Goal: Information Seeking & Learning: Learn about a topic

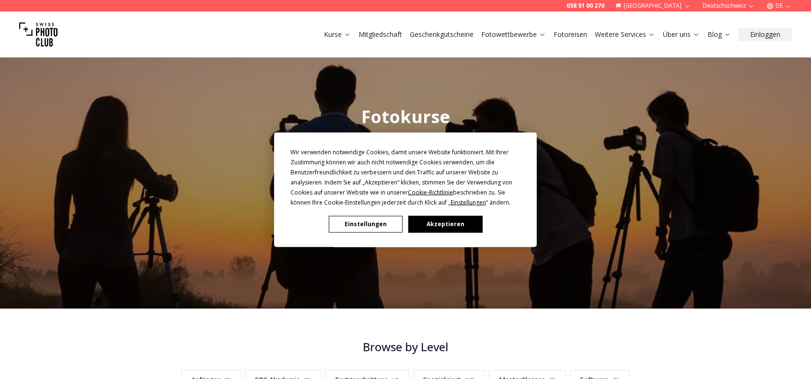
click at [423, 227] on button "Akzeptieren" at bounding box center [445, 224] width 74 height 17
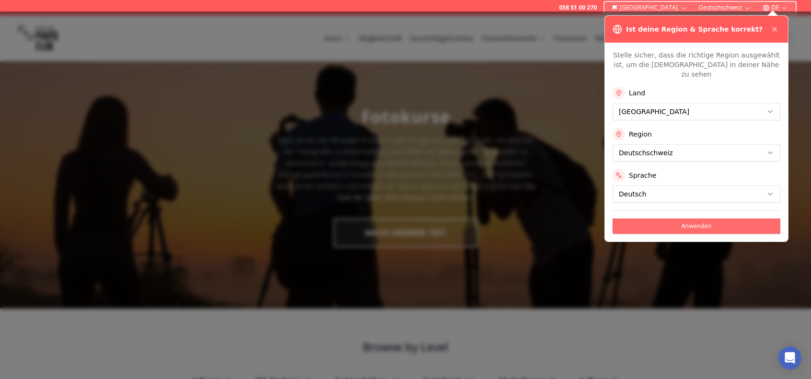
click at [697, 218] on button "Anwenden" at bounding box center [696, 225] width 168 height 15
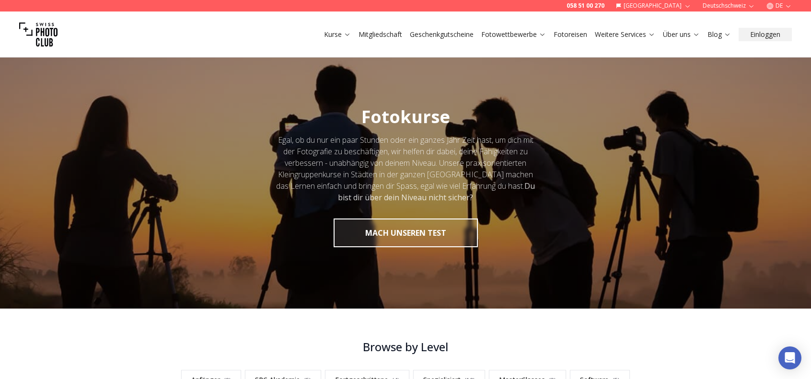
scroll to position [96, 0]
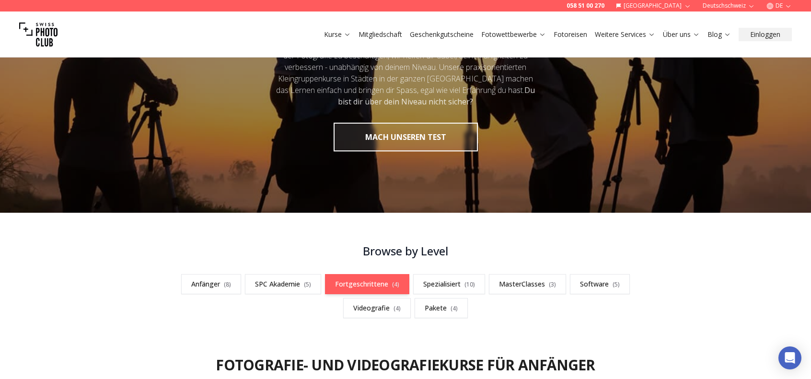
click at [372, 280] on link "Fortgeschrittene ( 4 )" at bounding box center [367, 284] width 84 height 20
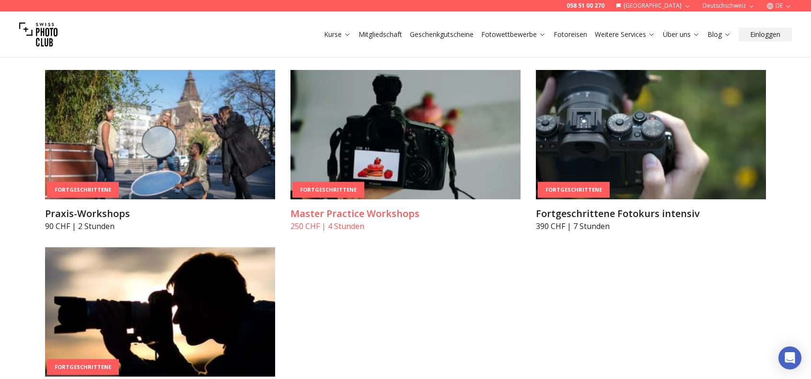
scroll to position [1763, 0]
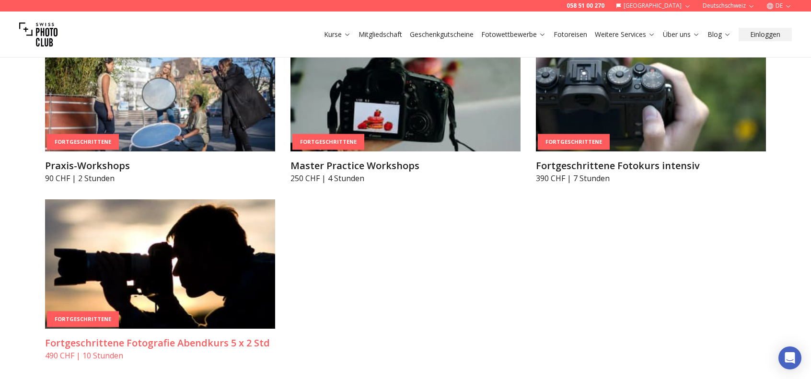
click at [174, 222] on img at bounding box center [160, 263] width 230 height 129
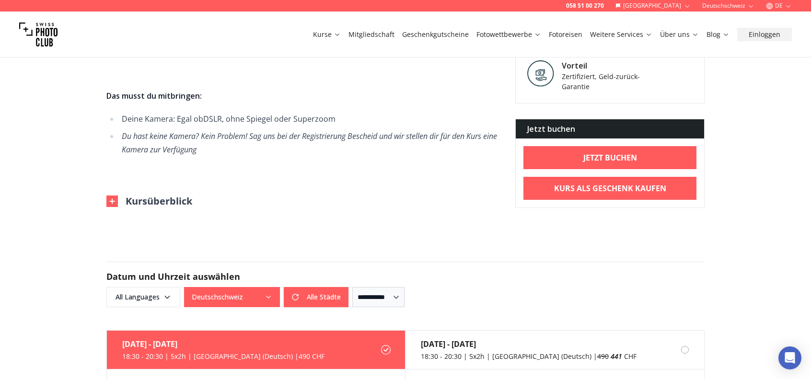
scroll to position [719, 0]
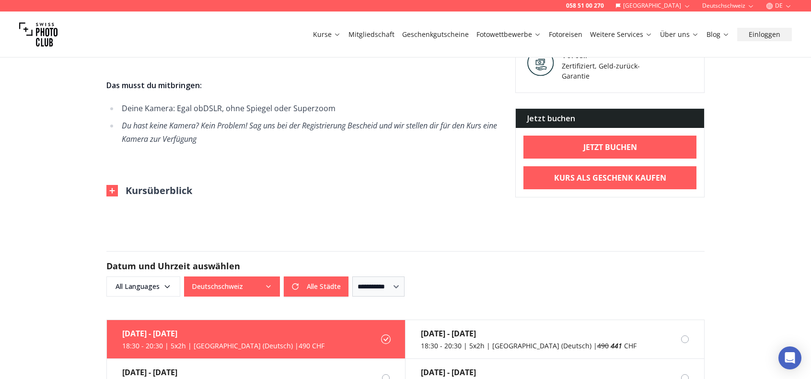
click at [166, 192] on button "Kursüberblick" at bounding box center [149, 190] width 86 height 13
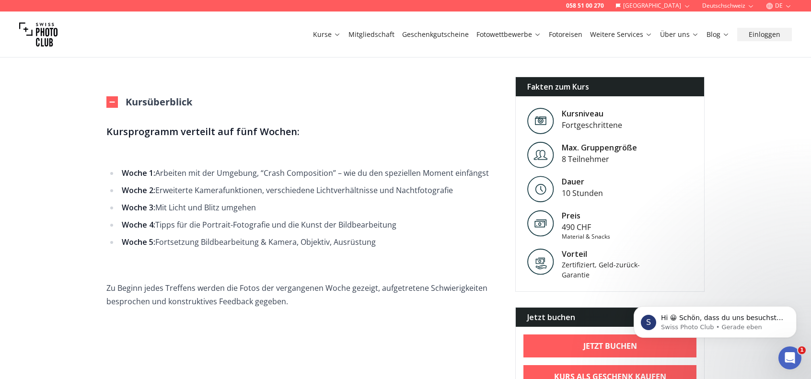
scroll to position [767, 0]
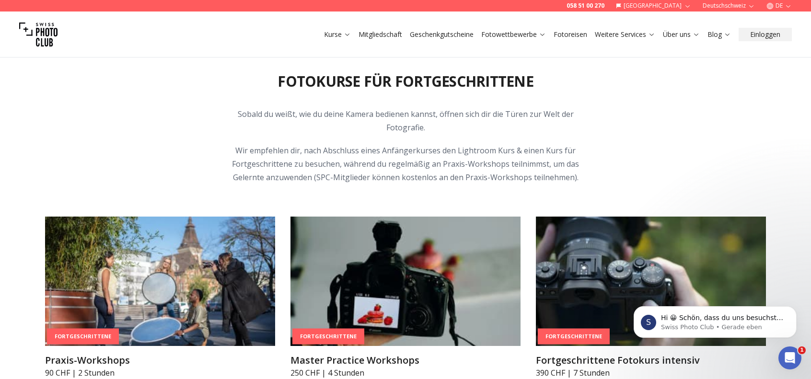
scroll to position [1571, 0]
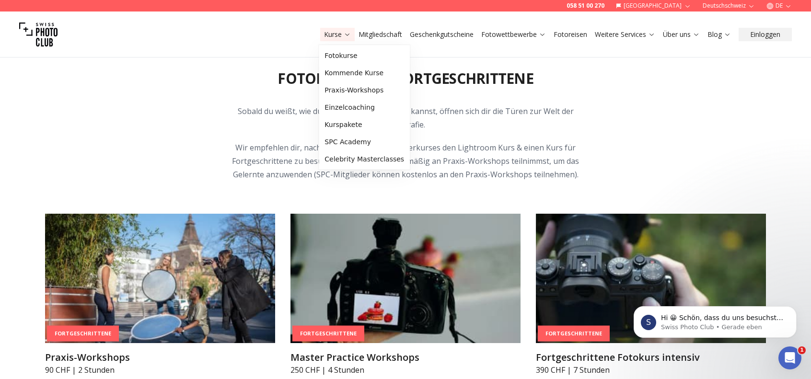
click at [344, 35] on icon at bounding box center [347, 34] width 7 height 7
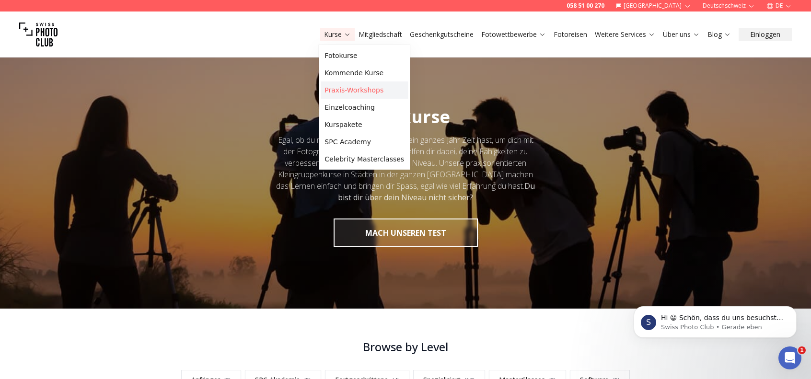
click at [345, 89] on link "Praxis-Workshops" at bounding box center [364, 89] width 87 height 17
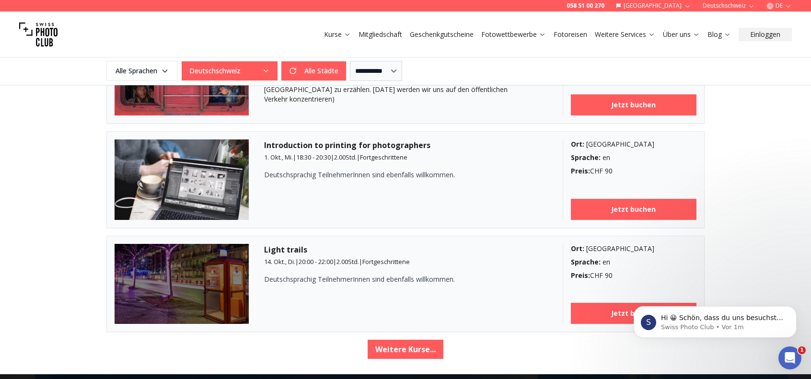
scroll to position [1581, 0]
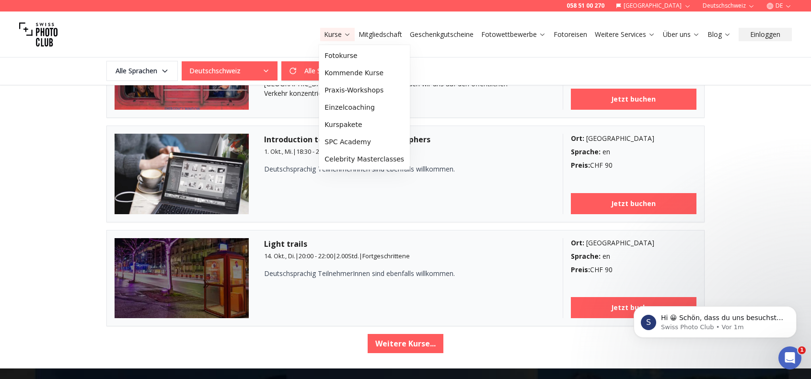
click at [349, 35] on icon at bounding box center [347, 34] width 7 height 7
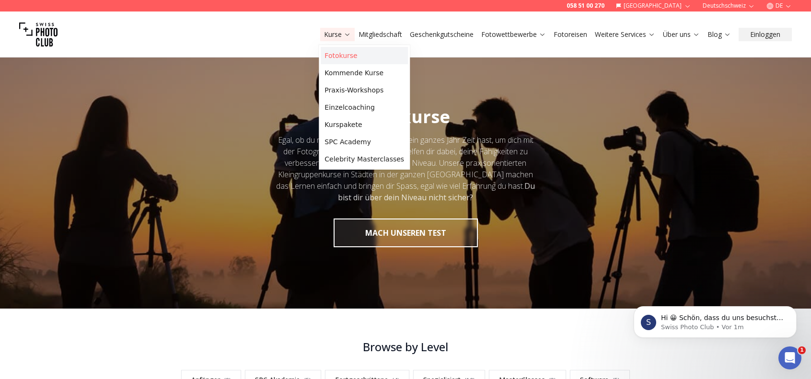
click at [344, 58] on link "Fotokurse" at bounding box center [364, 55] width 87 height 17
click at [343, 58] on link "Fotokurse" at bounding box center [364, 55] width 87 height 17
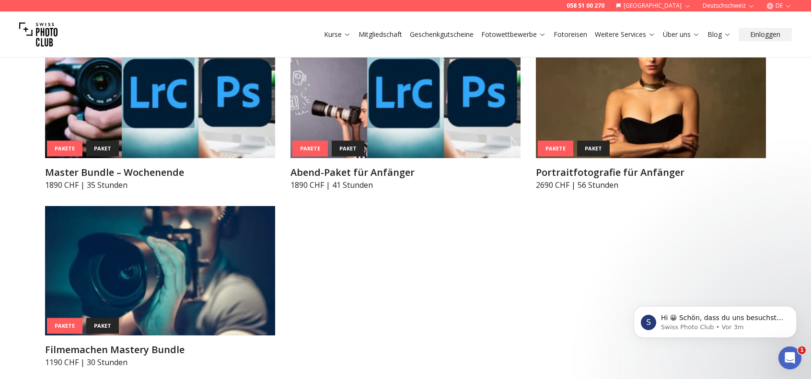
scroll to position [4072, 0]
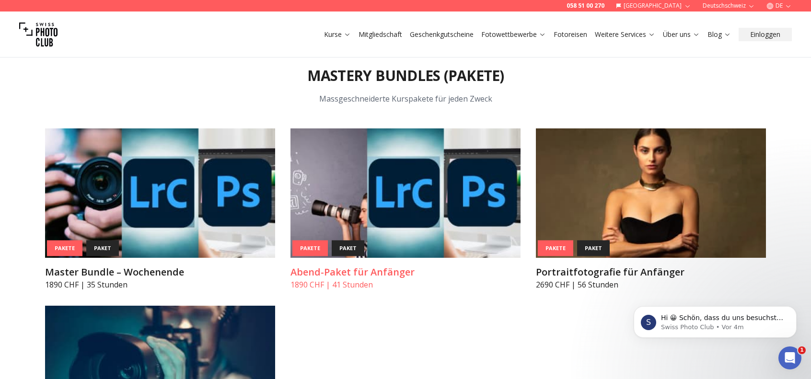
click at [345, 188] on img at bounding box center [405, 192] width 230 height 129
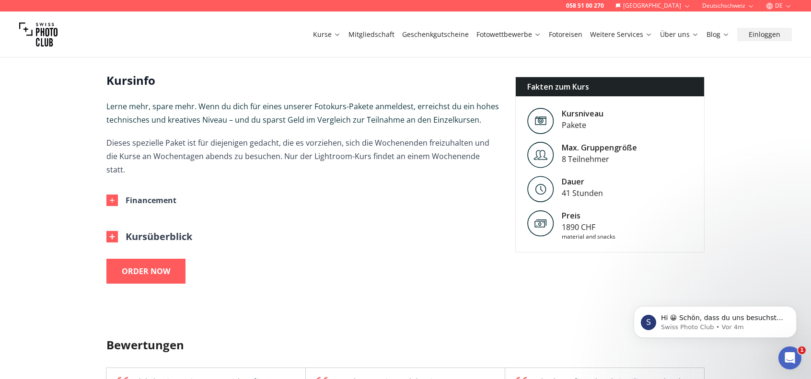
scroll to position [240, 0]
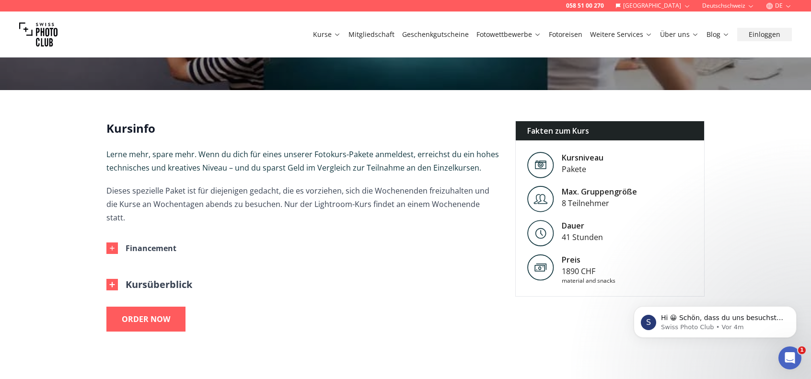
click at [115, 279] on img at bounding box center [111, 284] width 11 height 11
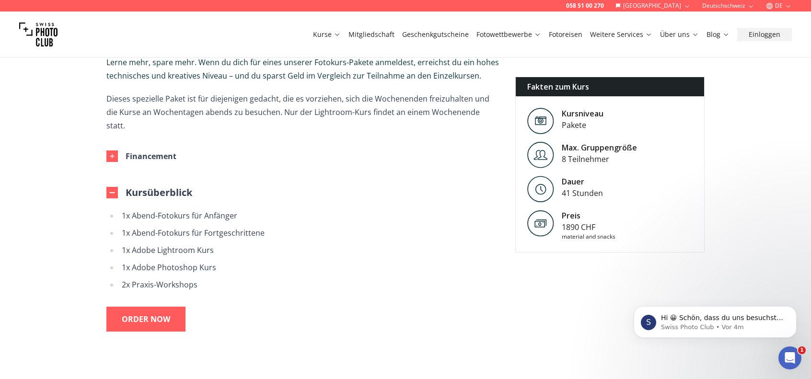
scroll to position [335, 0]
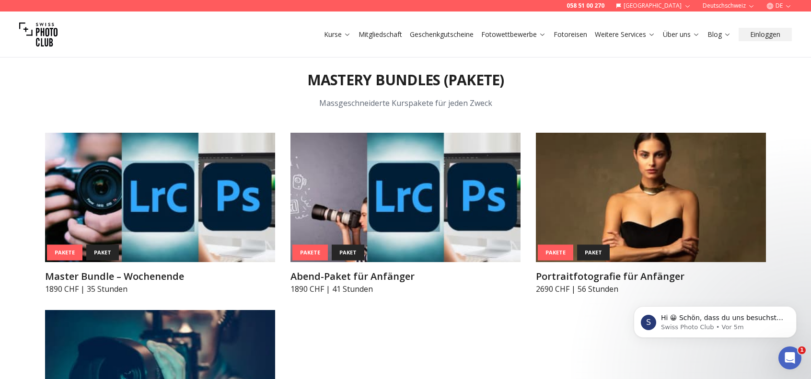
scroll to position [4072, 0]
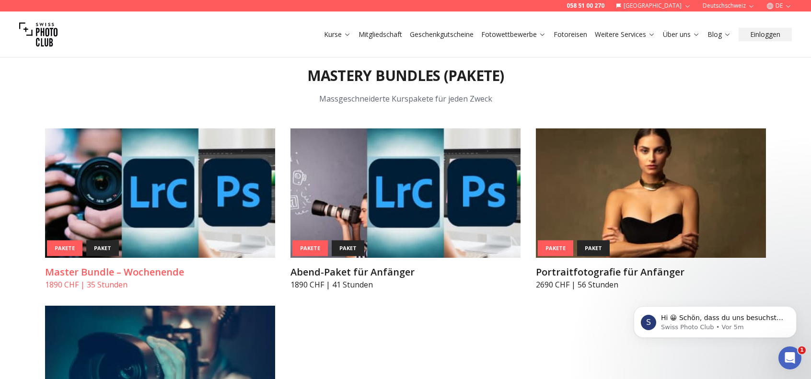
click at [147, 173] on img at bounding box center [160, 192] width 230 height 129
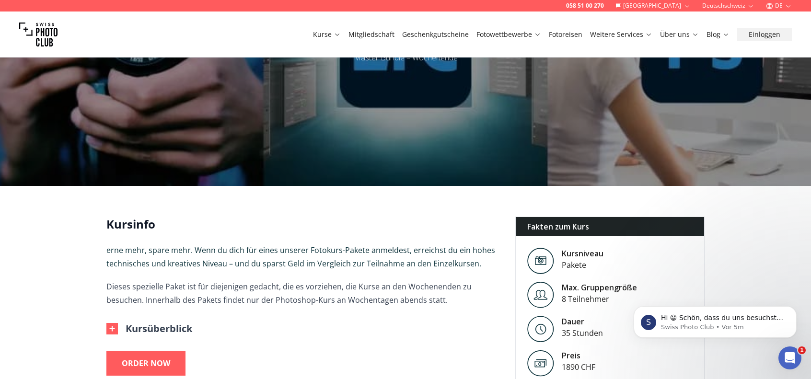
scroll to position [240, 0]
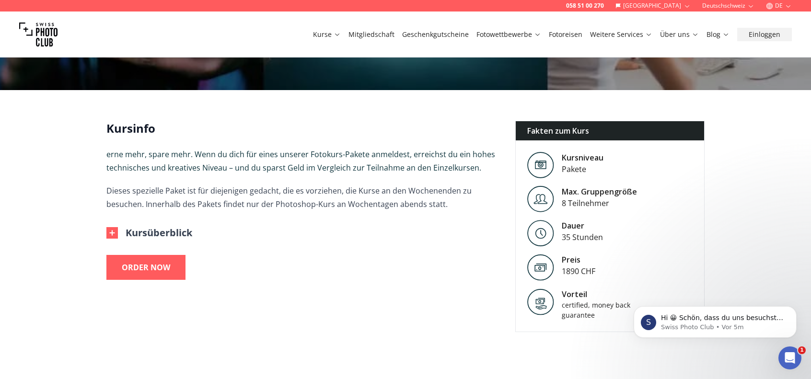
click at [139, 236] on button "Kursüberblick" at bounding box center [149, 232] width 86 height 13
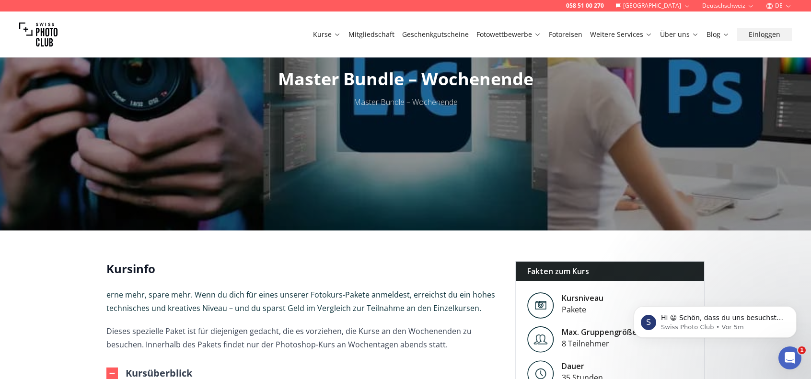
scroll to position [96, 0]
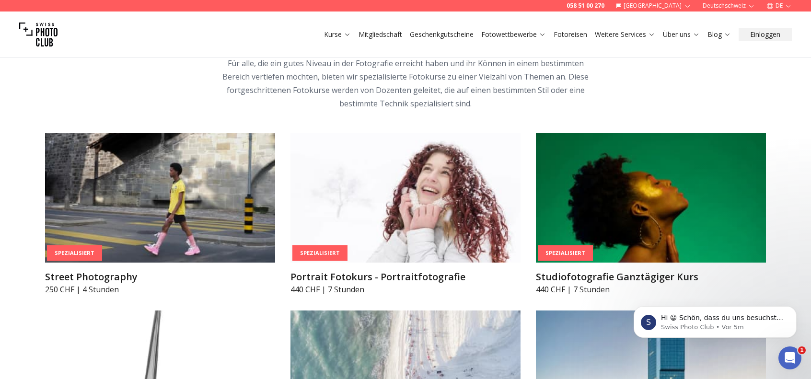
scroll to position [2204, 0]
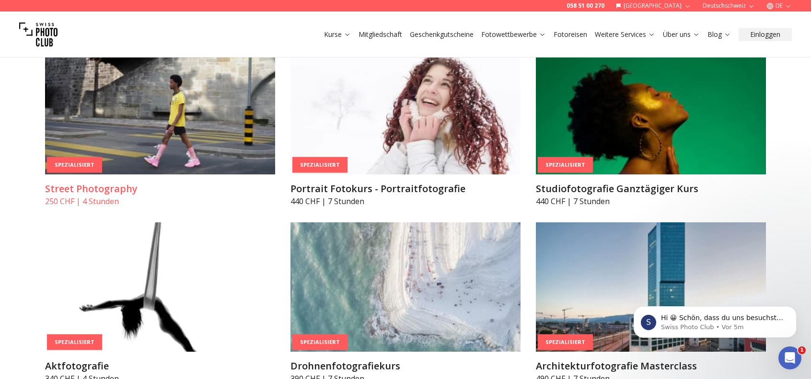
click at [105, 132] on img at bounding box center [160, 109] width 230 height 129
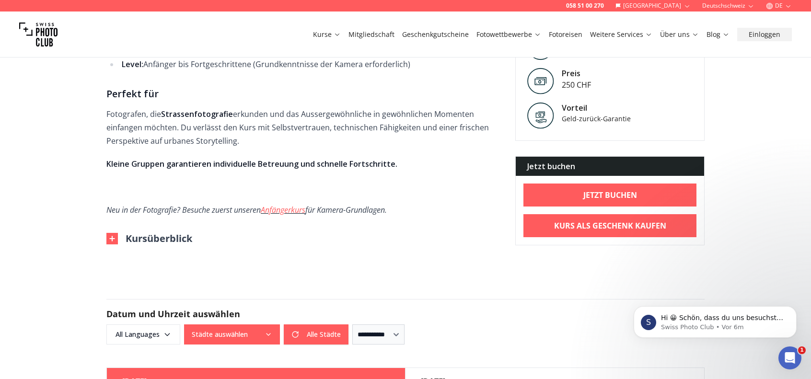
scroll to position [862, 0]
